Goal: Task Accomplishment & Management: Manage account settings

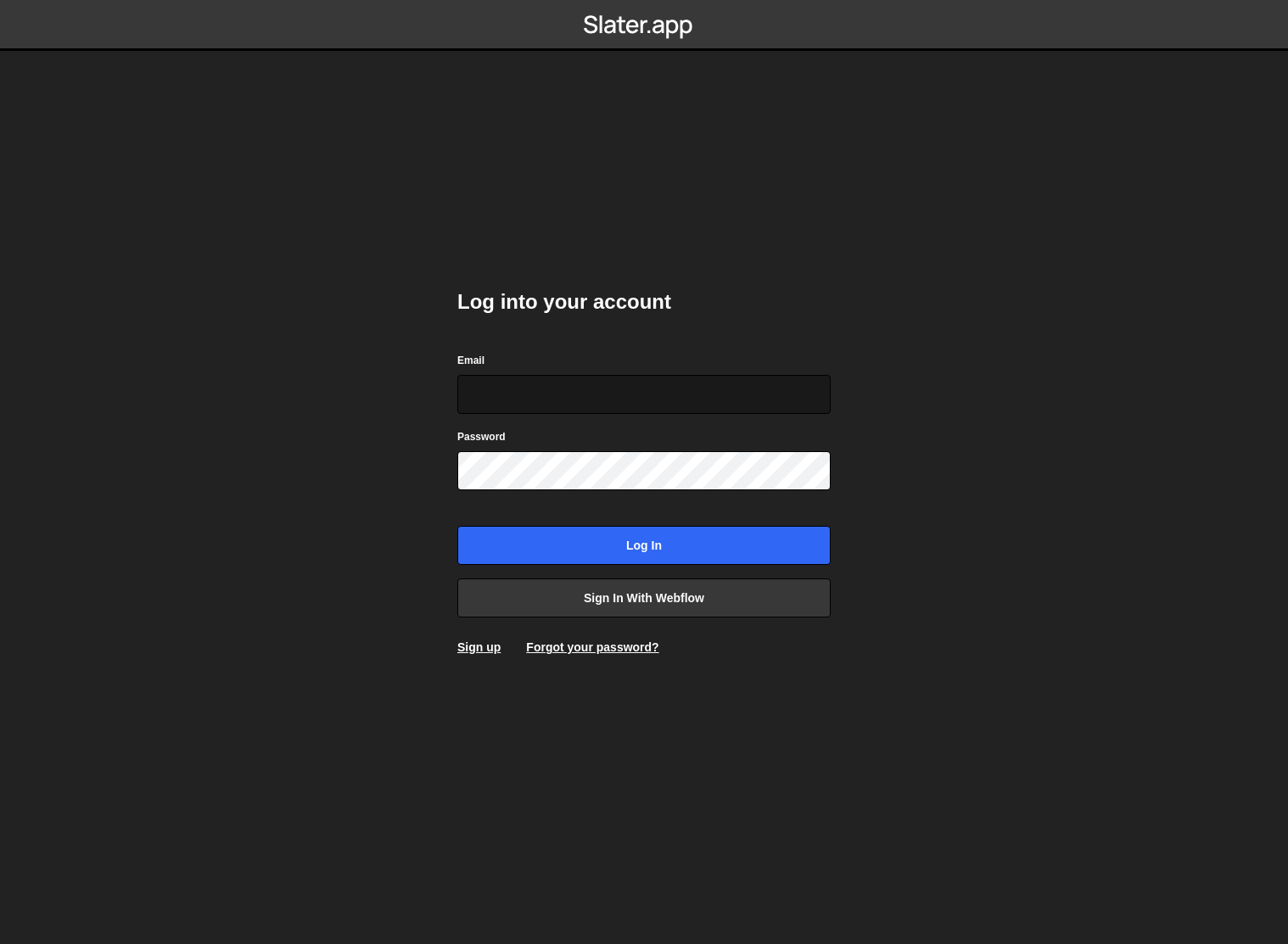
click at [662, 391] on input "Email" at bounding box center [644, 395] width 373 height 39
type input "jared@edgarallan.com"
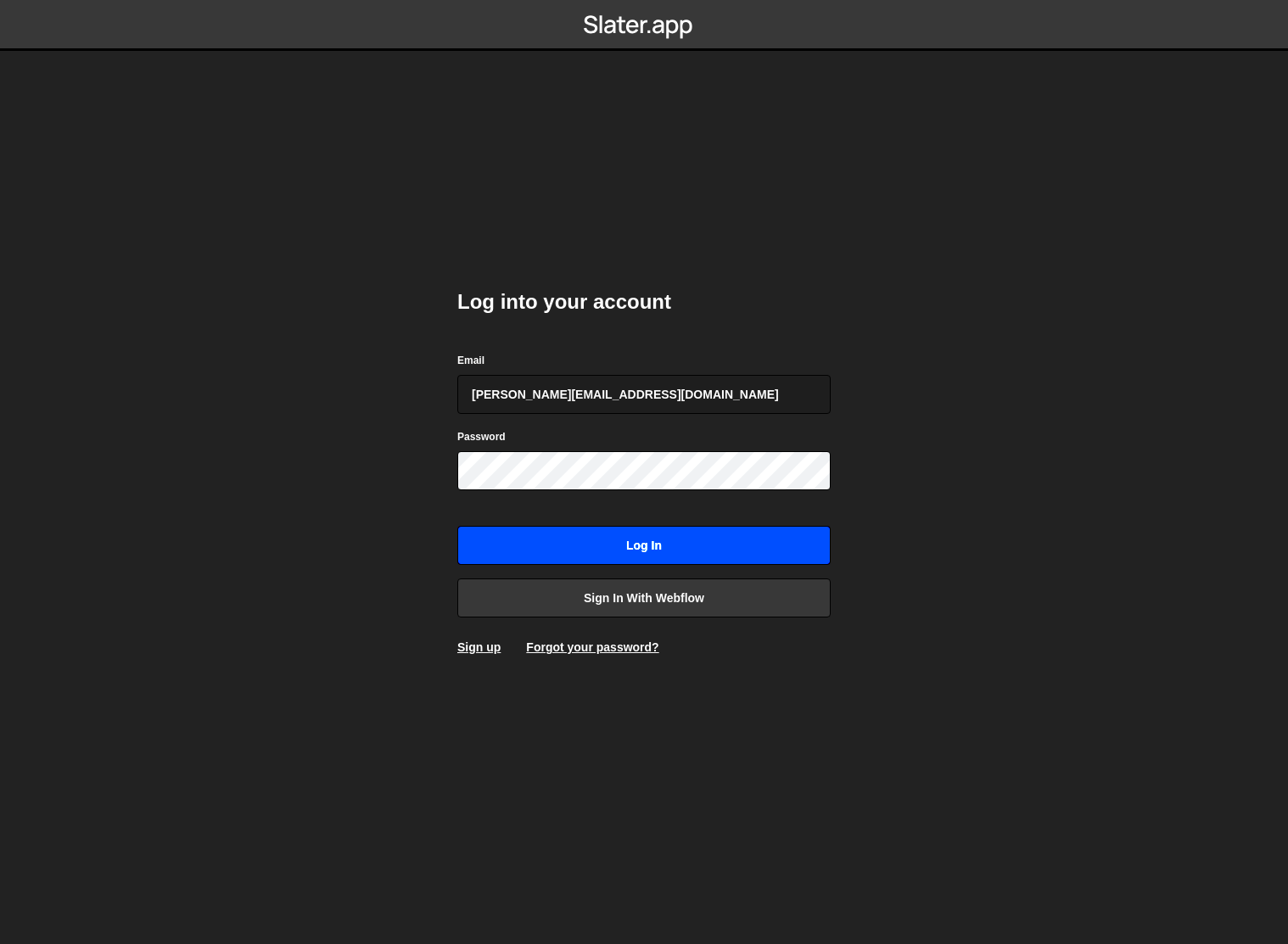
click at [636, 551] on input "Log in" at bounding box center [644, 546] width 373 height 39
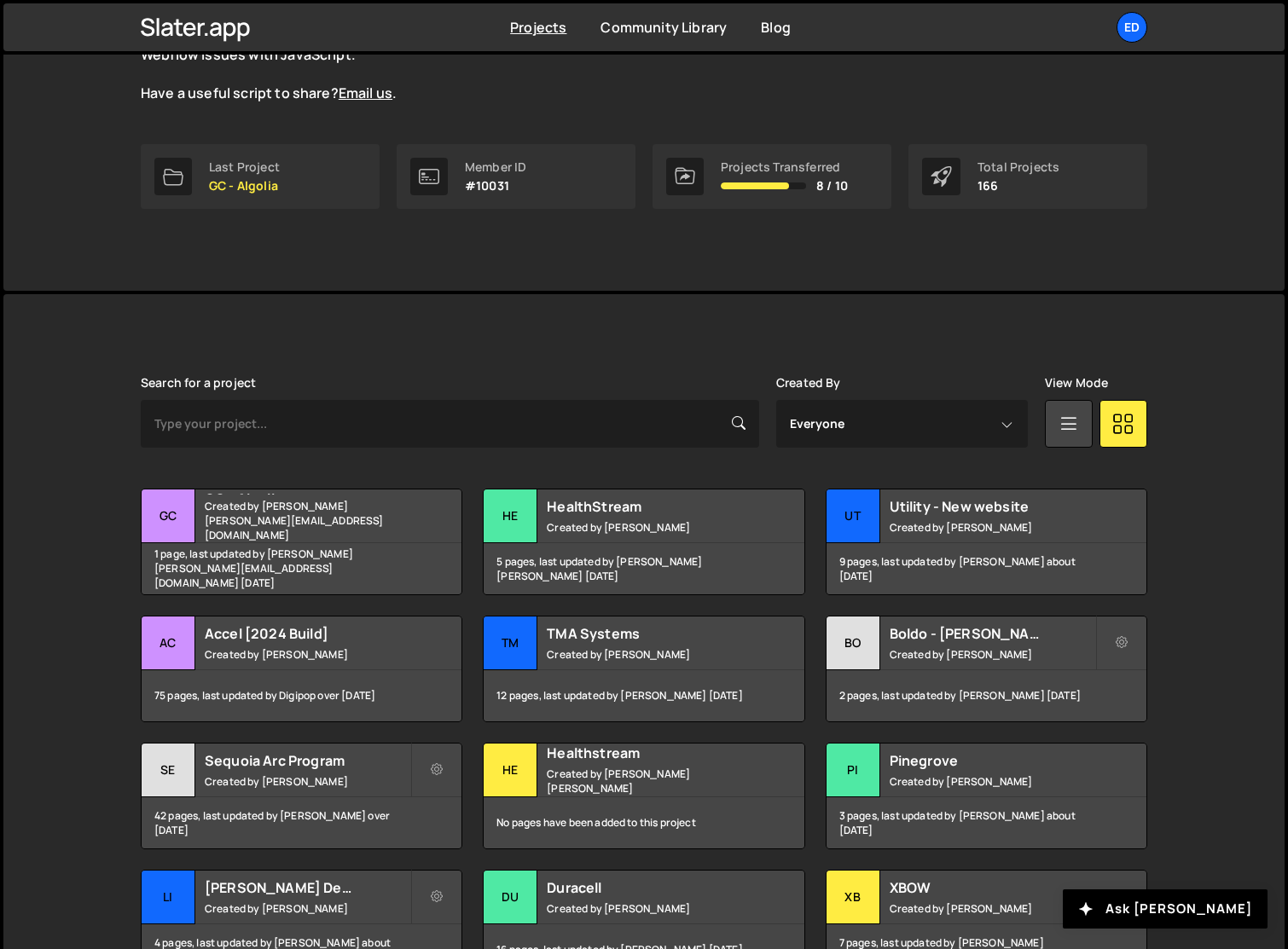
scroll to position [262, 0]
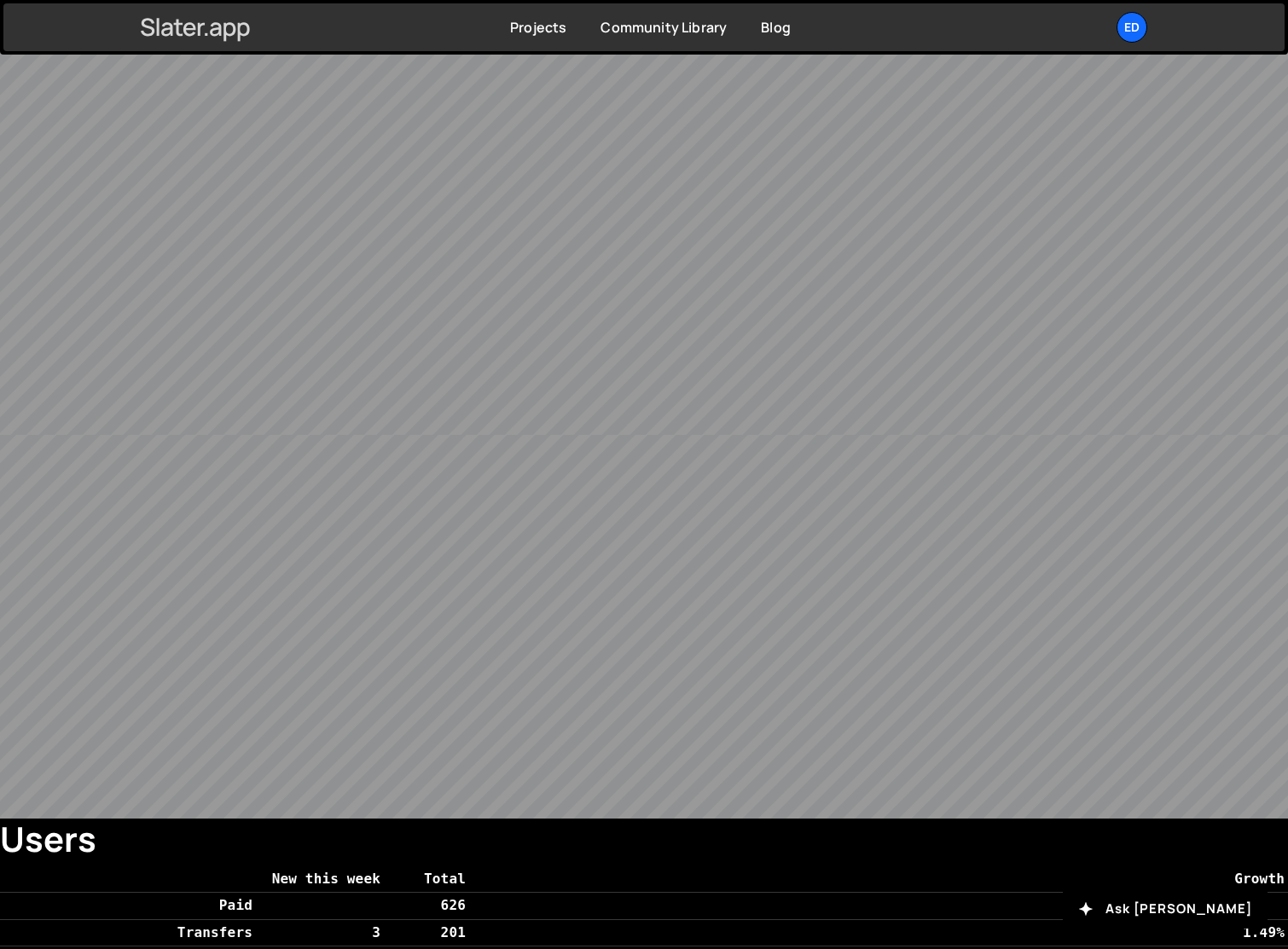
click at [199, 41] on icon at bounding box center [195, 27] width 110 height 29
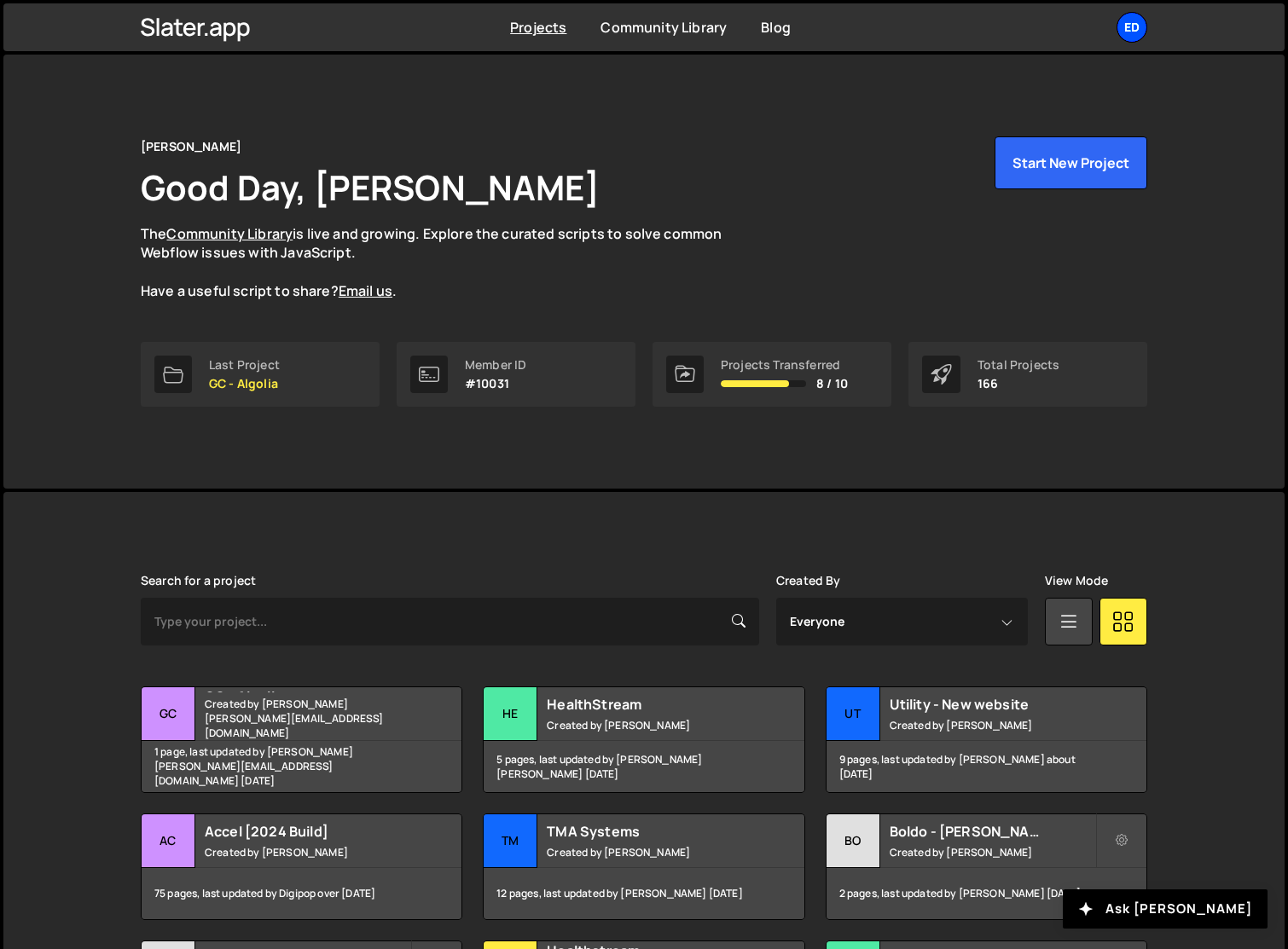
click at [1145, 29] on div "Ed" at bounding box center [1132, 27] width 30 height 30
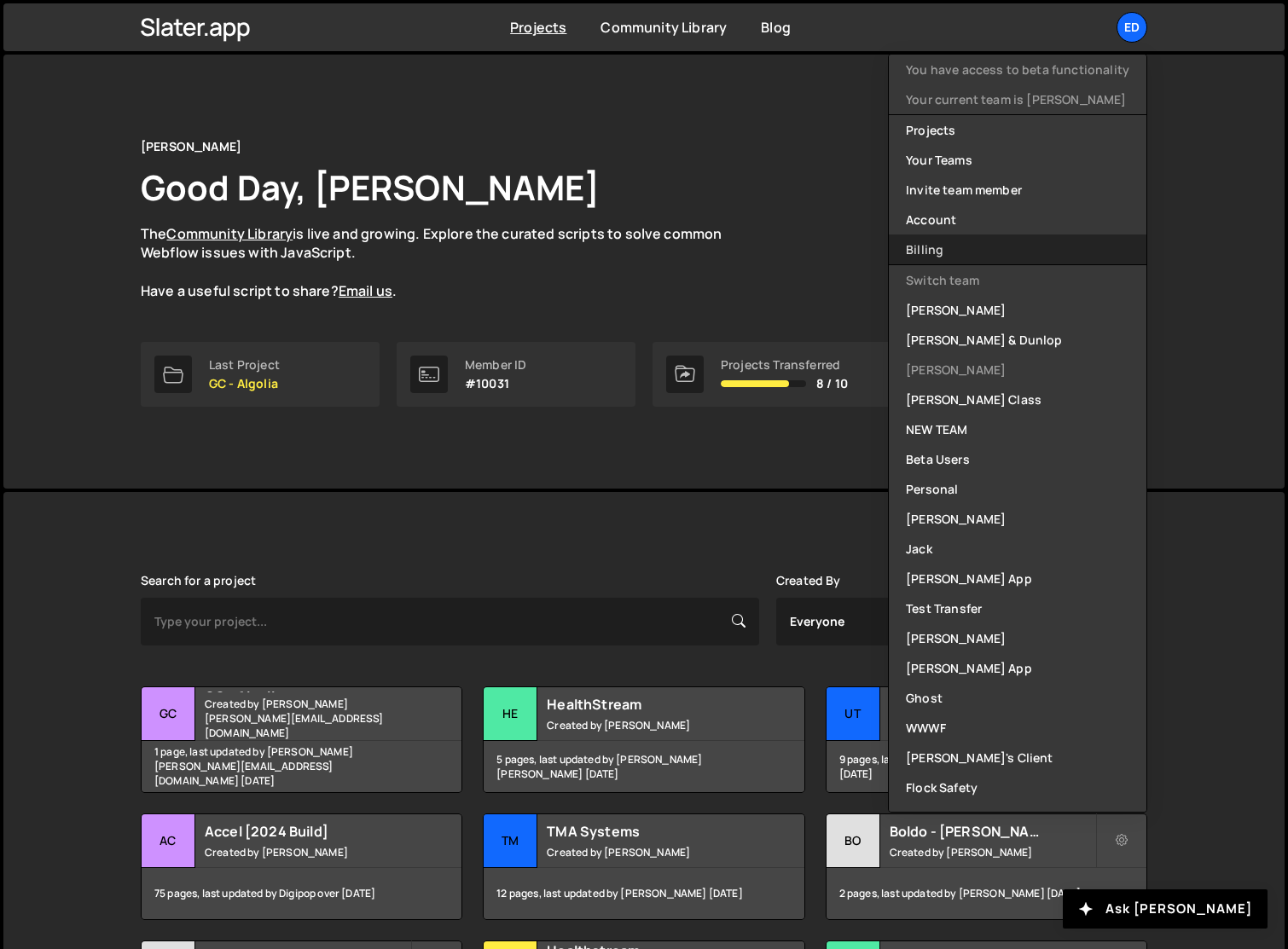
click at [976, 245] on link "Billing" at bounding box center [1017, 248] width 257 height 29
